Goal: Task Accomplishment & Management: Manage account settings

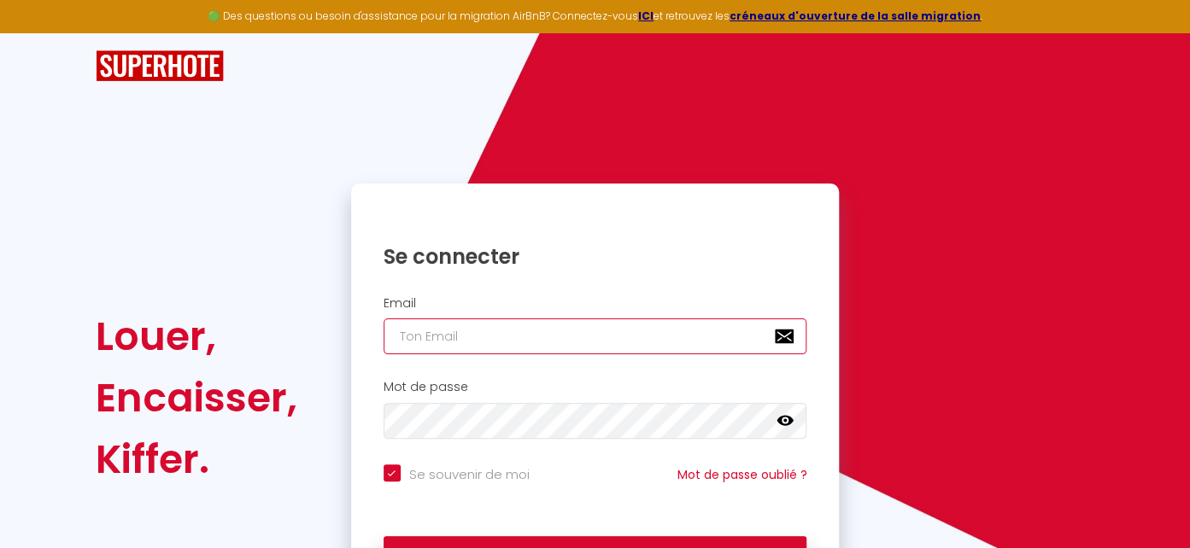
click at [585, 332] on input "email" at bounding box center [595, 337] width 424 height 36
type input "[EMAIL_ADDRESS][DOMAIN_NAME]"
checkbox input "true"
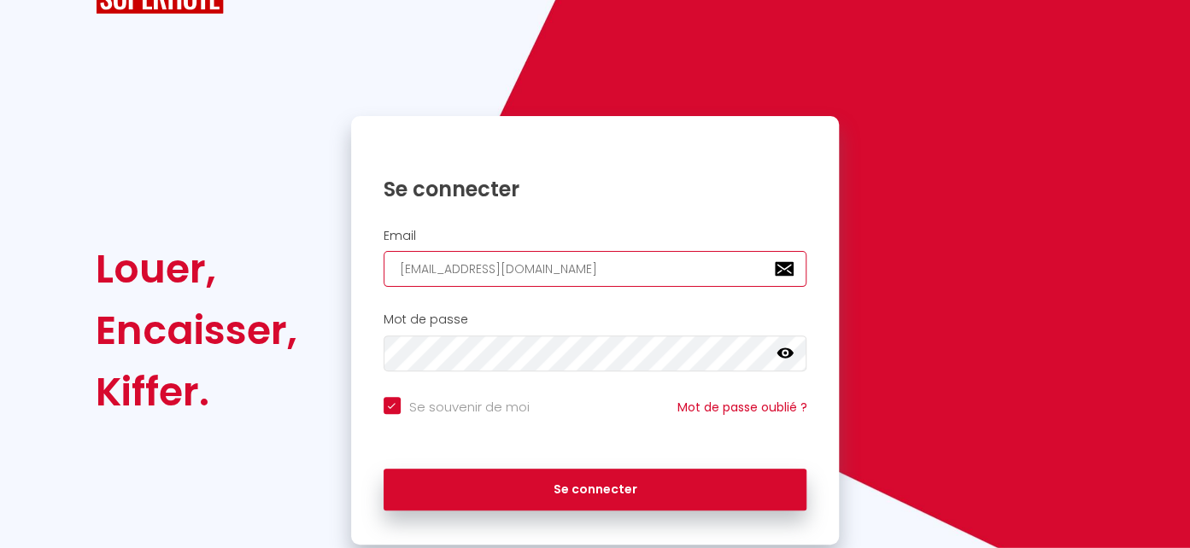
scroll to position [90, 0]
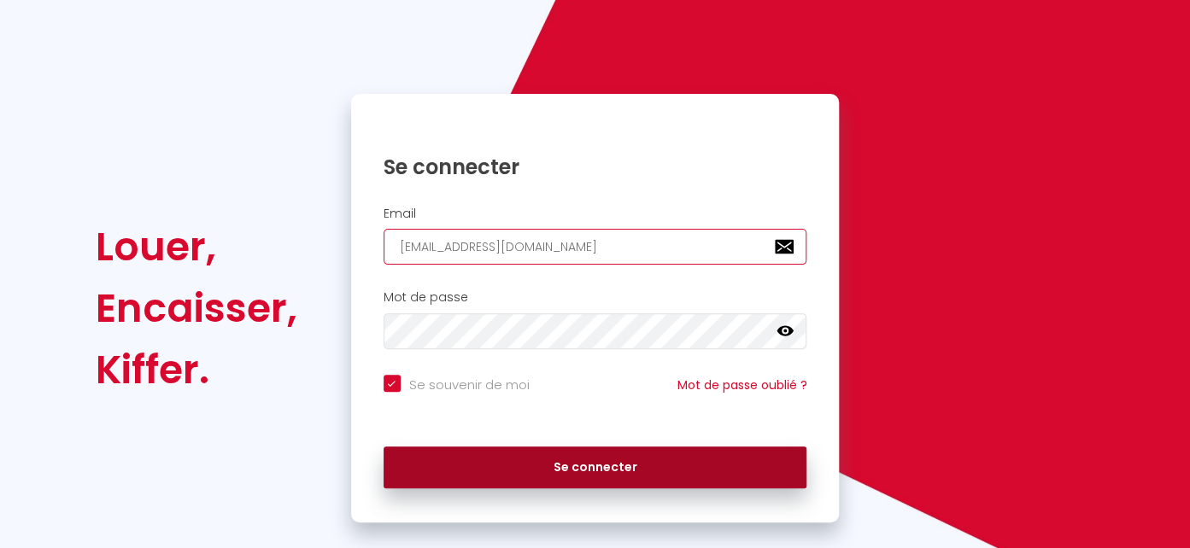
type input "[EMAIL_ADDRESS][DOMAIN_NAME]"
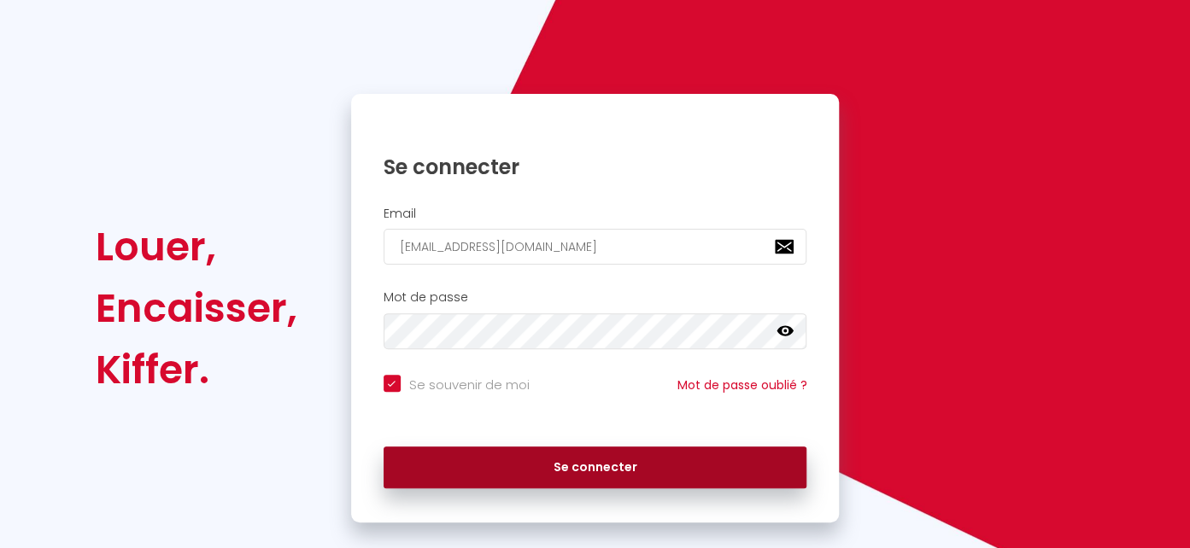
click at [629, 480] on button "Se connecter" at bounding box center [595, 468] width 424 height 43
checkbox input "true"
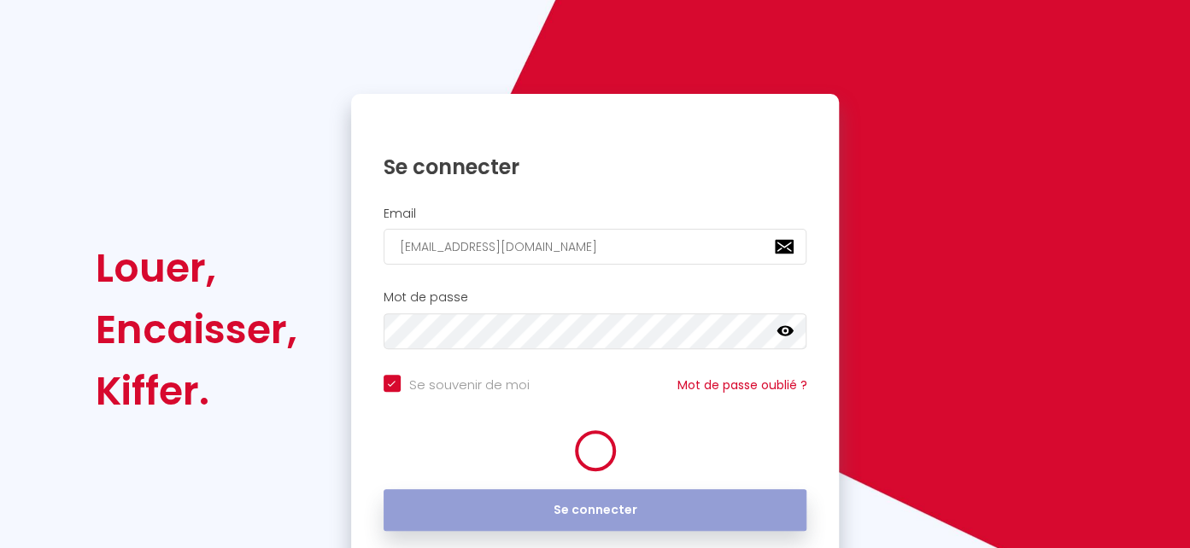
scroll to position [0, 0]
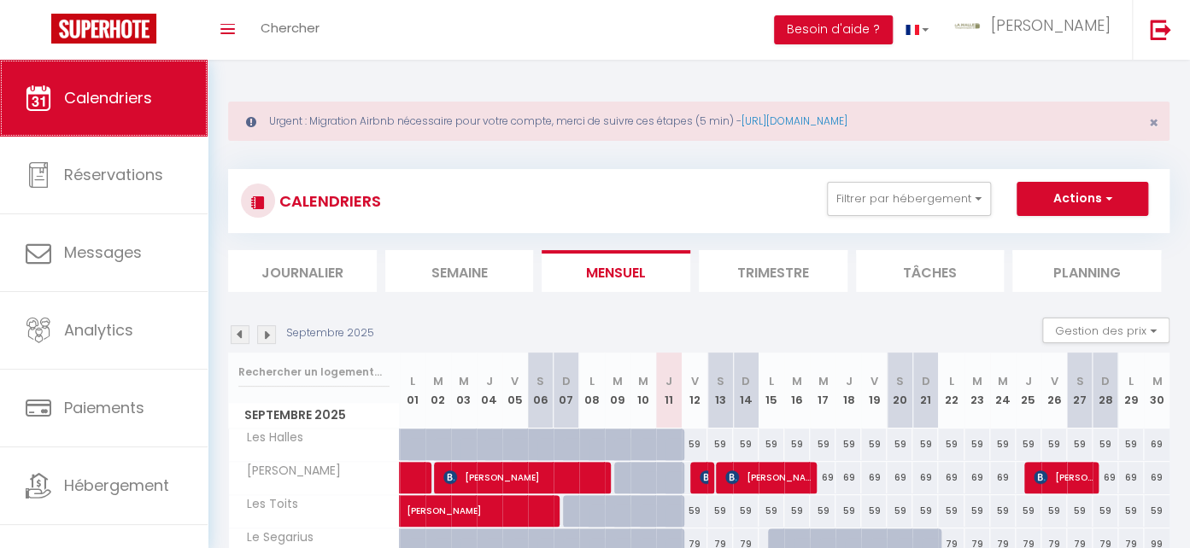
click at [116, 99] on span "Calendriers" at bounding box center [108, 97] width 88 height 21
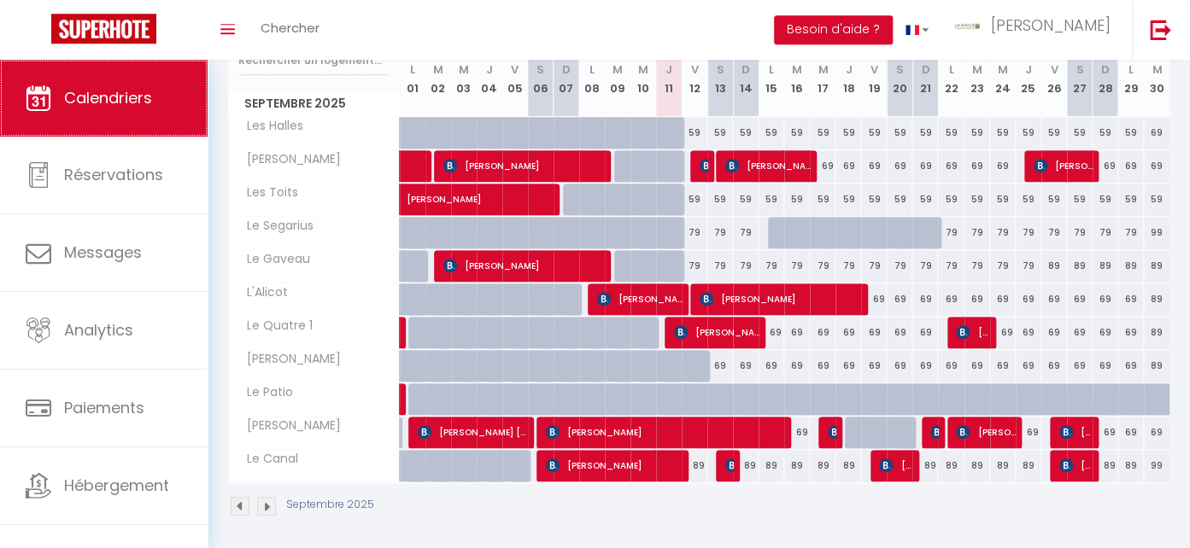
scroll to position [312, 0]
click at [705, 161] on img at bounding box center [706, 166] width 14 height 14
select select "OK"
select select "KO"
select select "0"
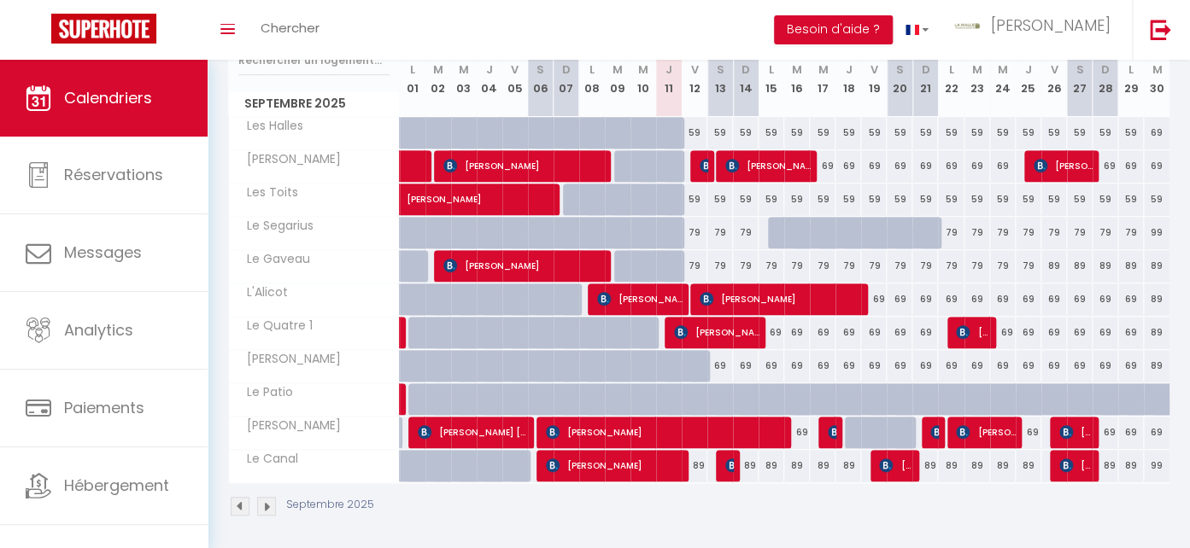
select select "0"
select select "1"
select select
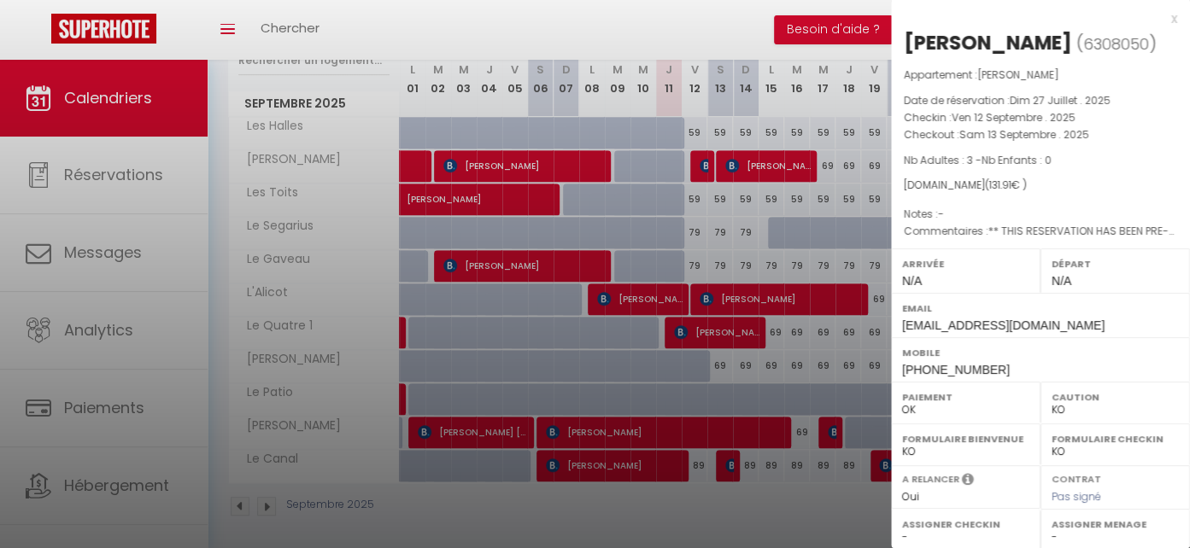
click at [705, 156] on div at bounding box center [595, 274] width 1190 height 548
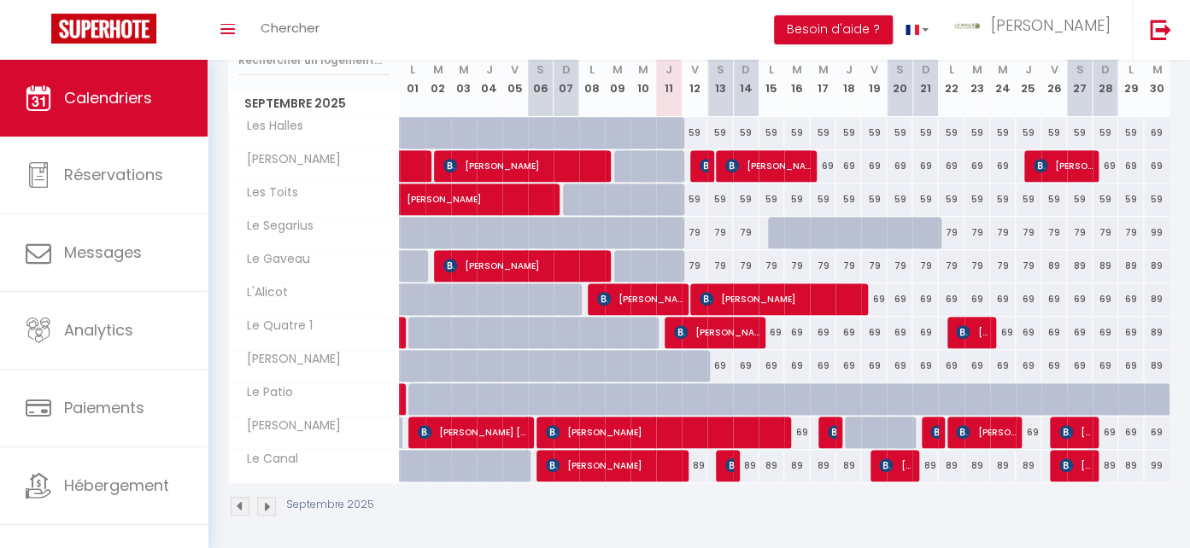
click at [700, 161] on img at bounding box center [706, 166] width 14 height 14
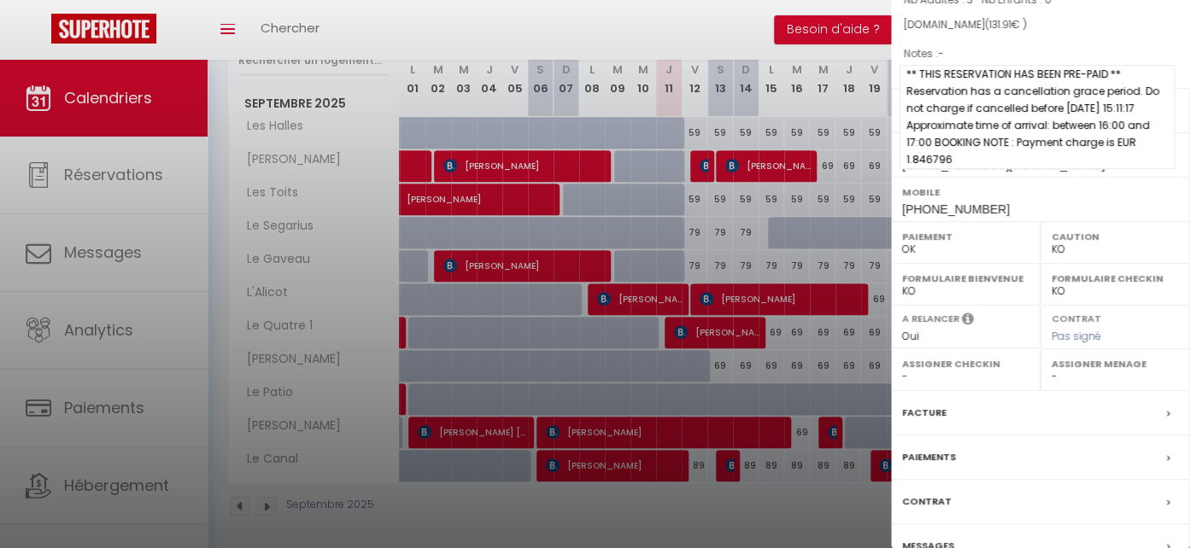
scroll to position [243, 0]
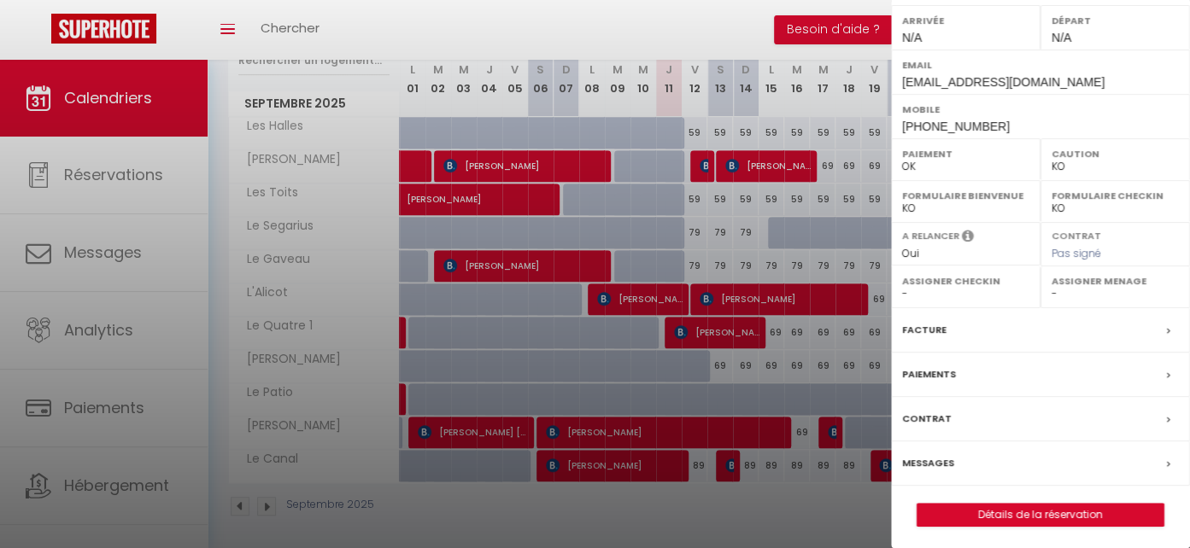
click at [936, 459] on label "Messages" at bounding box center [928, 463] width 52 height 18
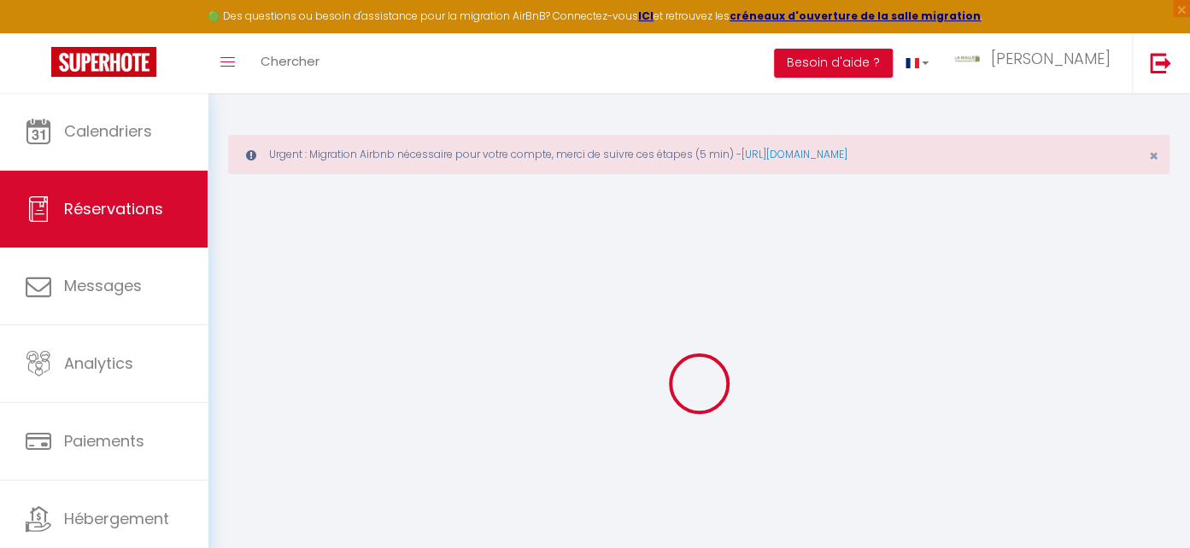
select select
checkbox input "false"
select select
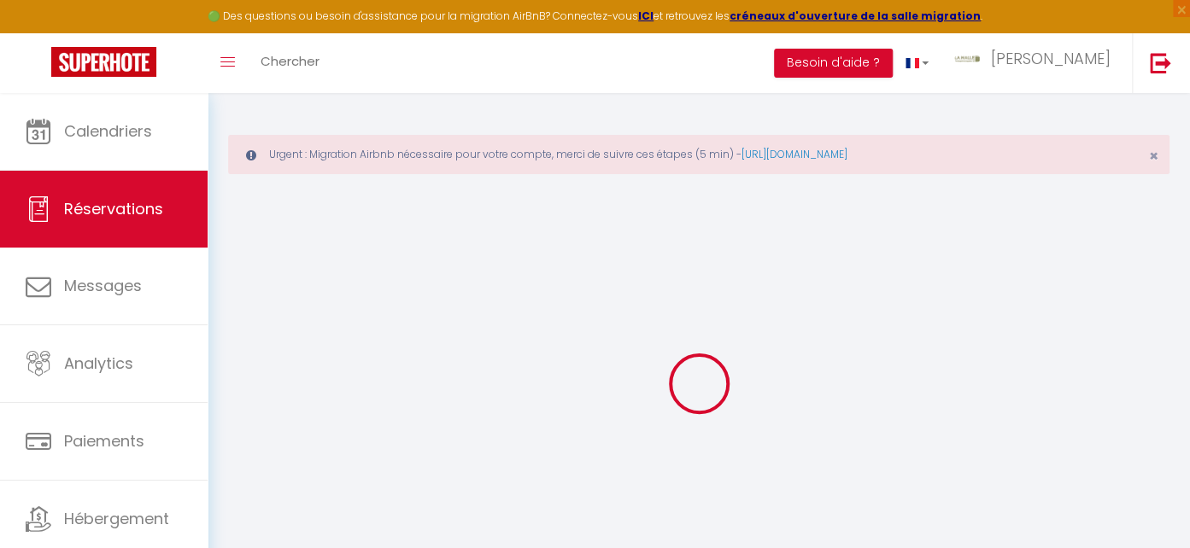
checkbox input "false"
select select
checkbox input "false"
type textarea "** THIS RESERVATION HAS BEEN PRE-PAID ** Reservation has a cancellation grace p…"
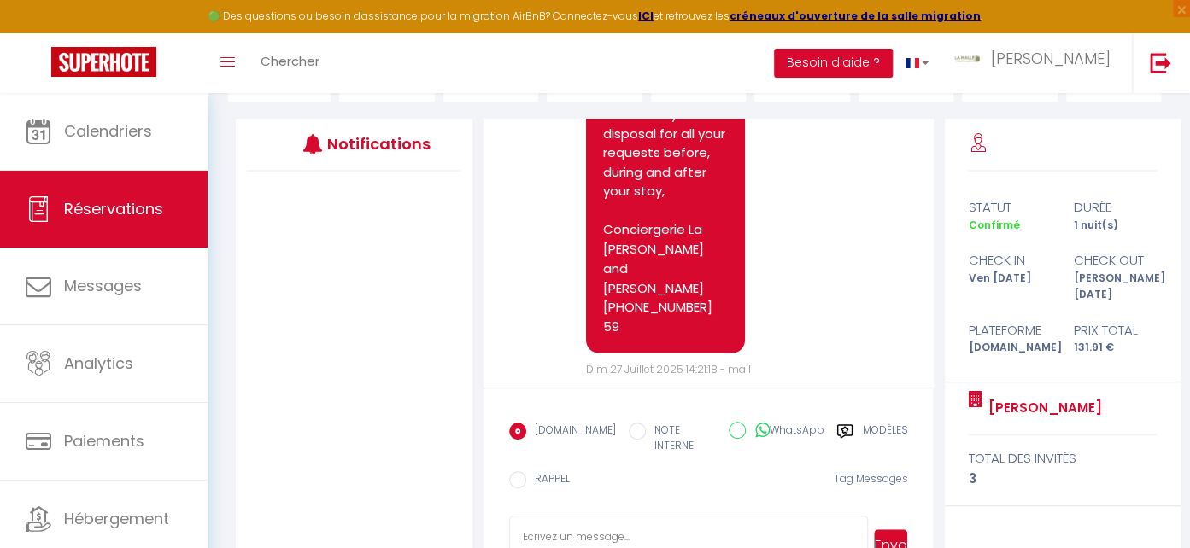
scroll to position [1352, 0]
